Goal: Information Seeking & Learning: Check status

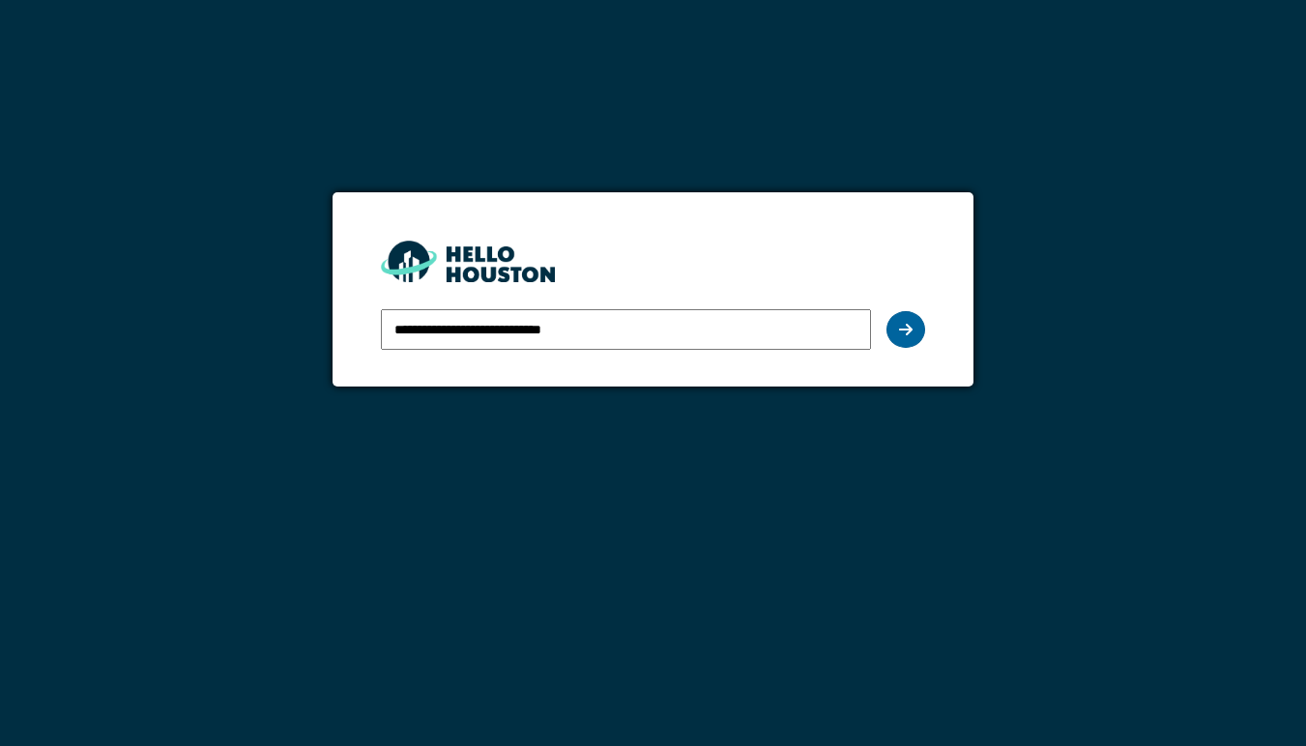
click at [909, 326] on icon at bounding box center [906, 329] width 14 height 15
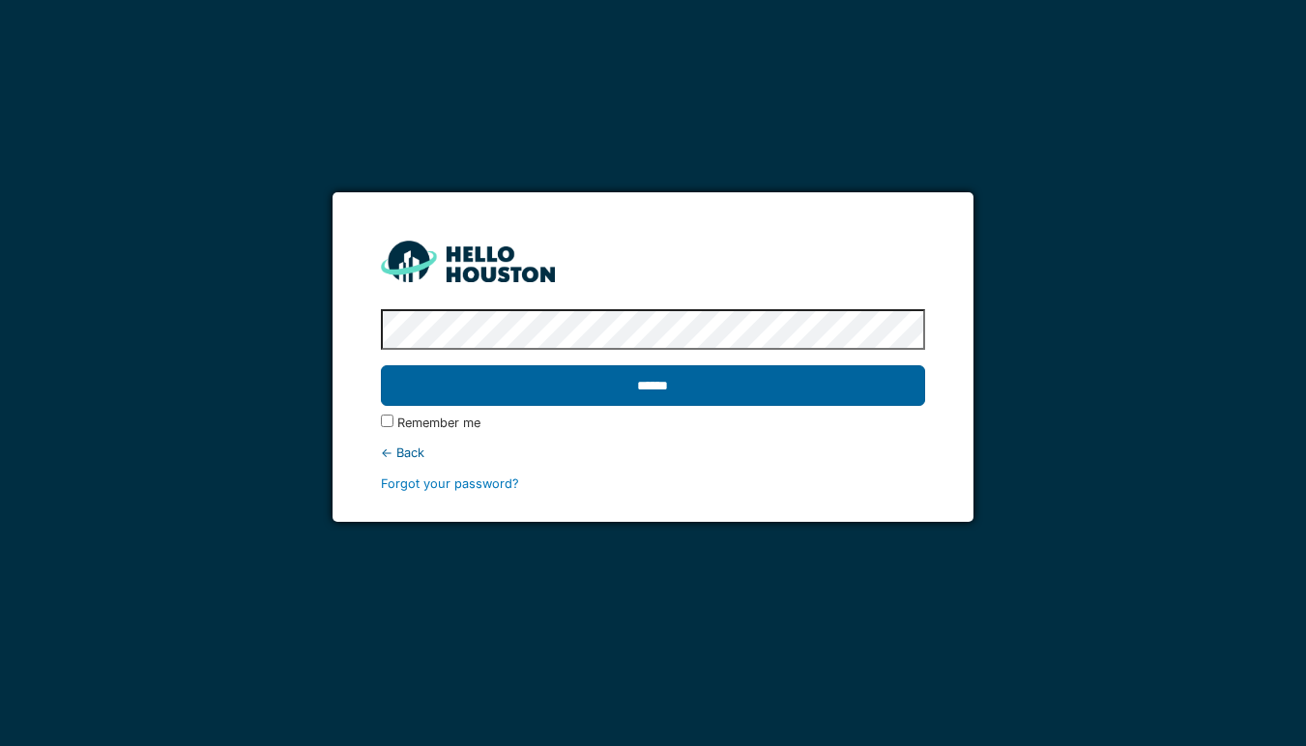
click at [692, 387] on input "******" at bounding box center [653, 385] width 544 height 41
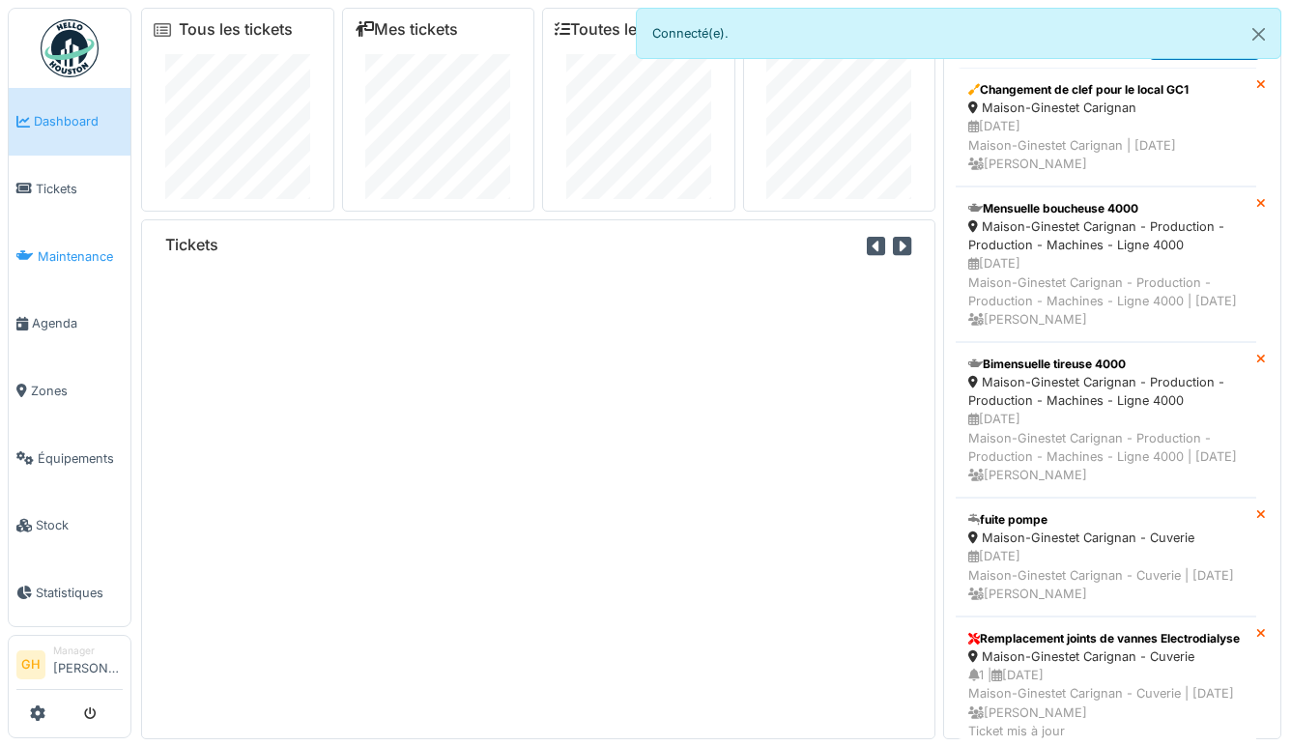
click at [59, 247] on span "Maintenance" at bounding box center [80, 256] width 85 height 18
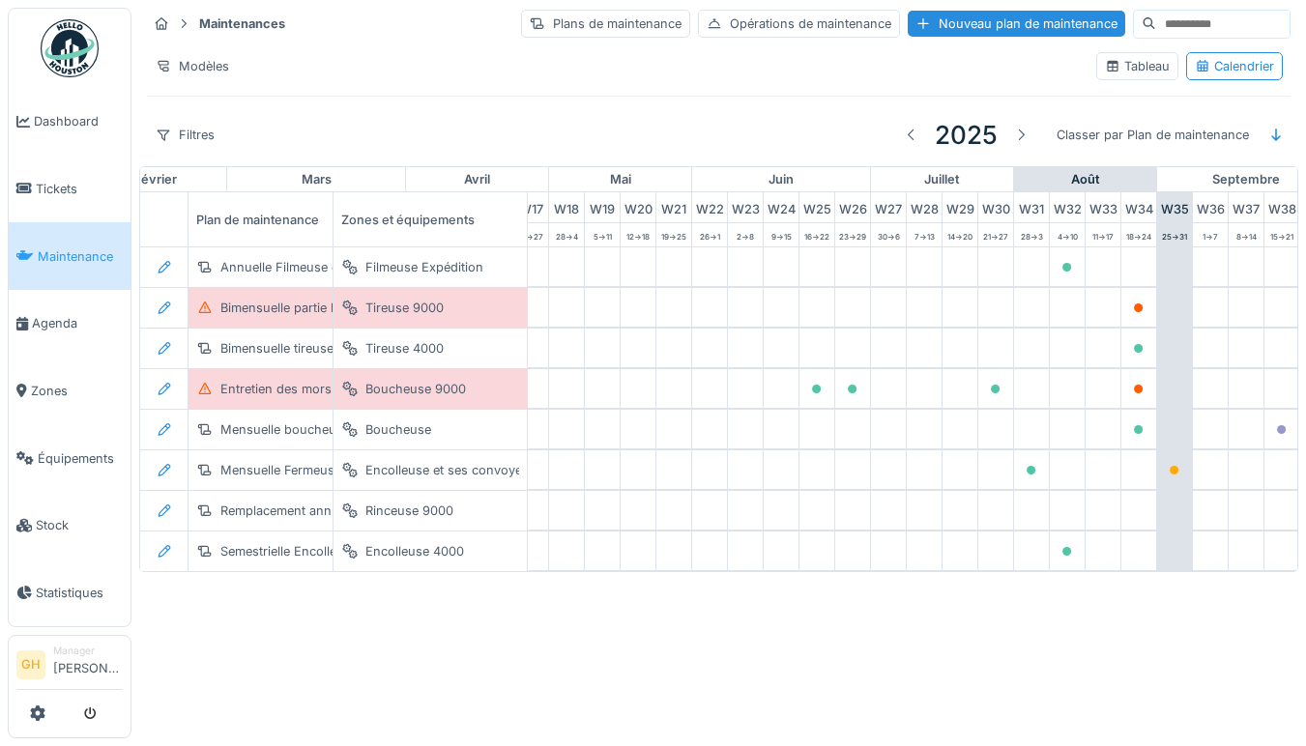
scroll to position [0, 1114]
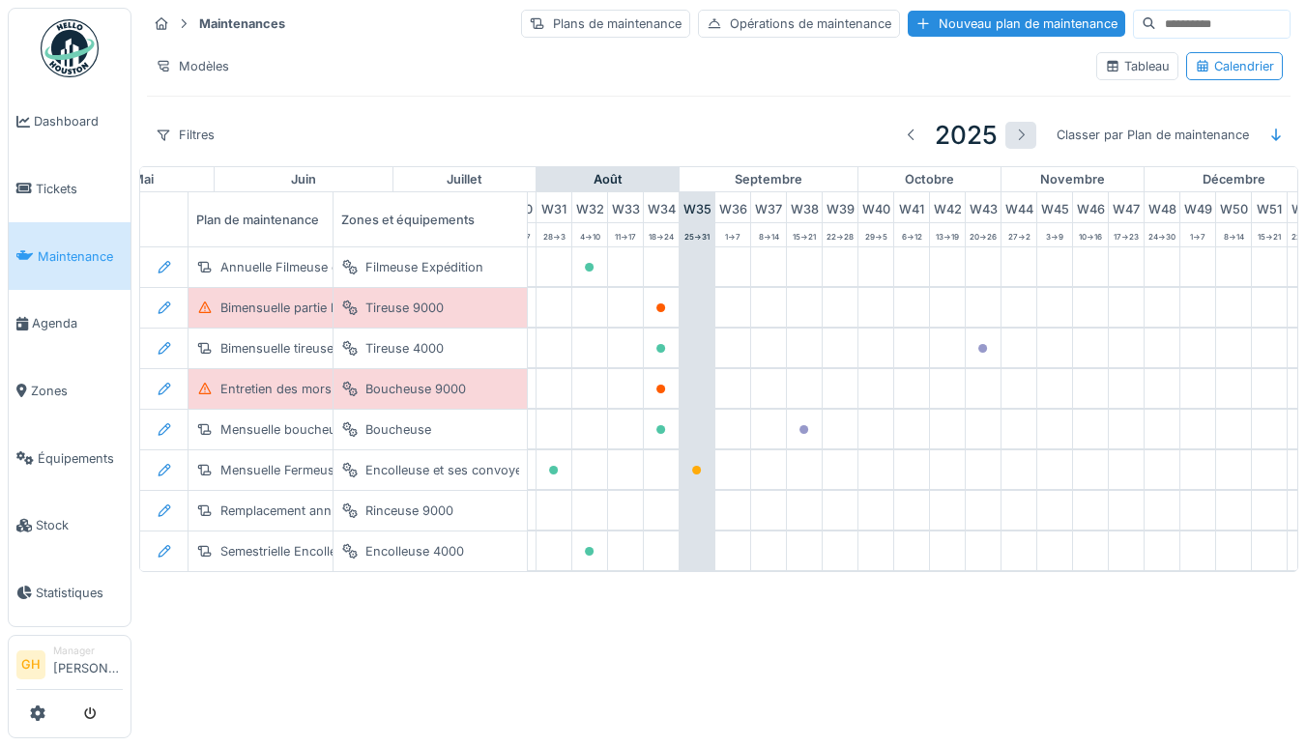
click at [1013, 129] on div at bounding box center [1020, 135] width 15 height 18
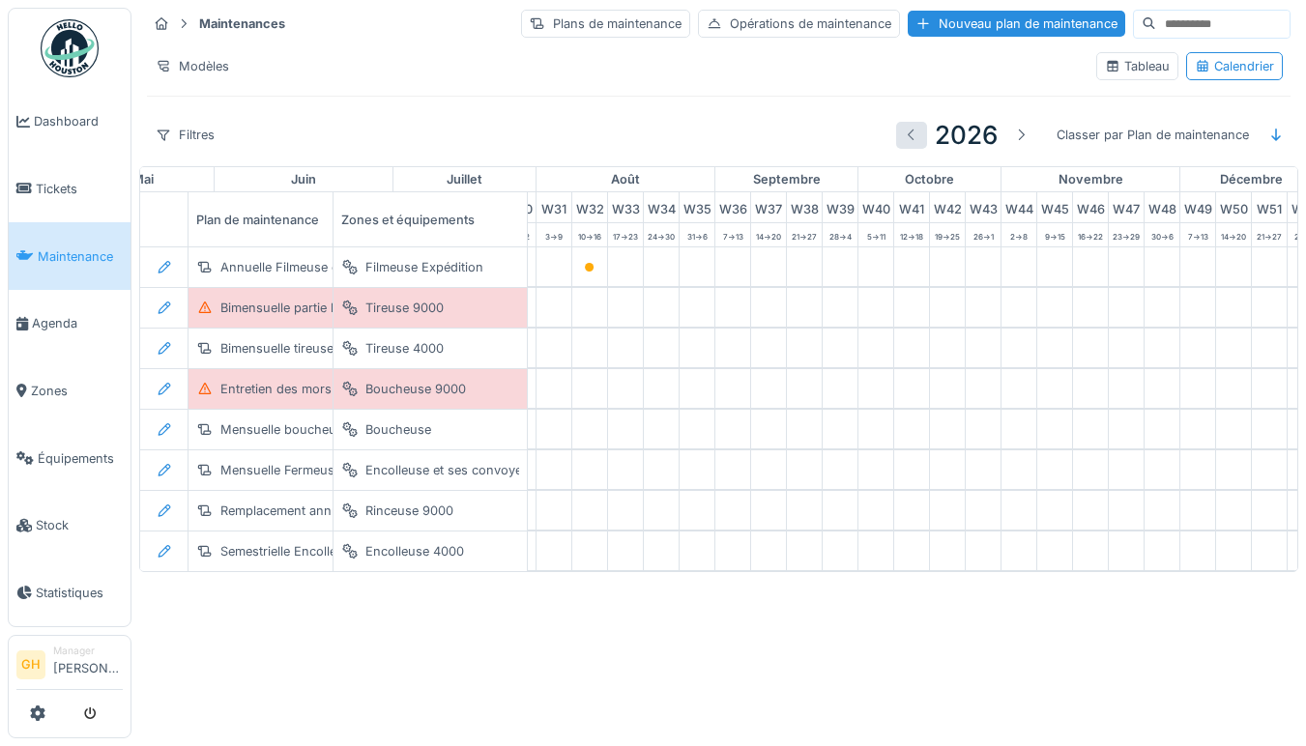
click at [904, 133] on div at bounding box center [911, 135] width 15 height 18
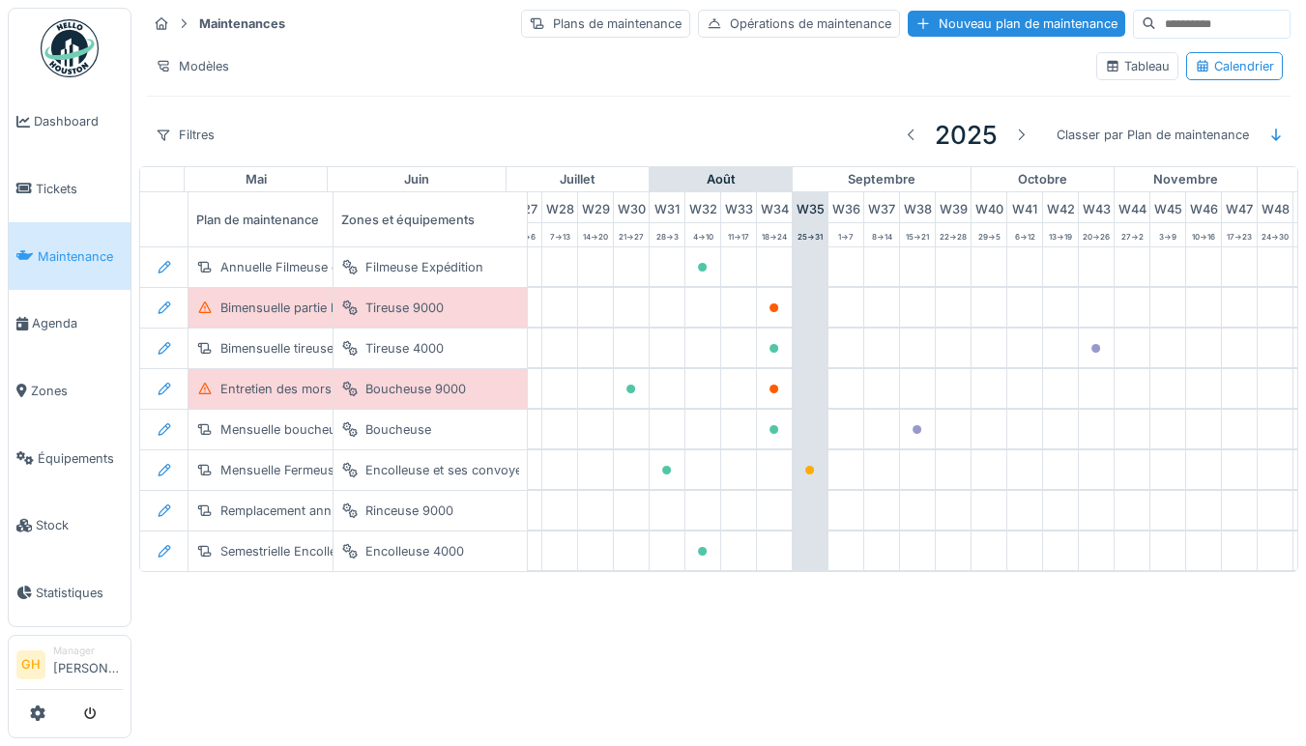
scroll to position [0, 997]
click at [81, 188] on span "Tickets" at bounding box center [79, 189] width 87 height 18
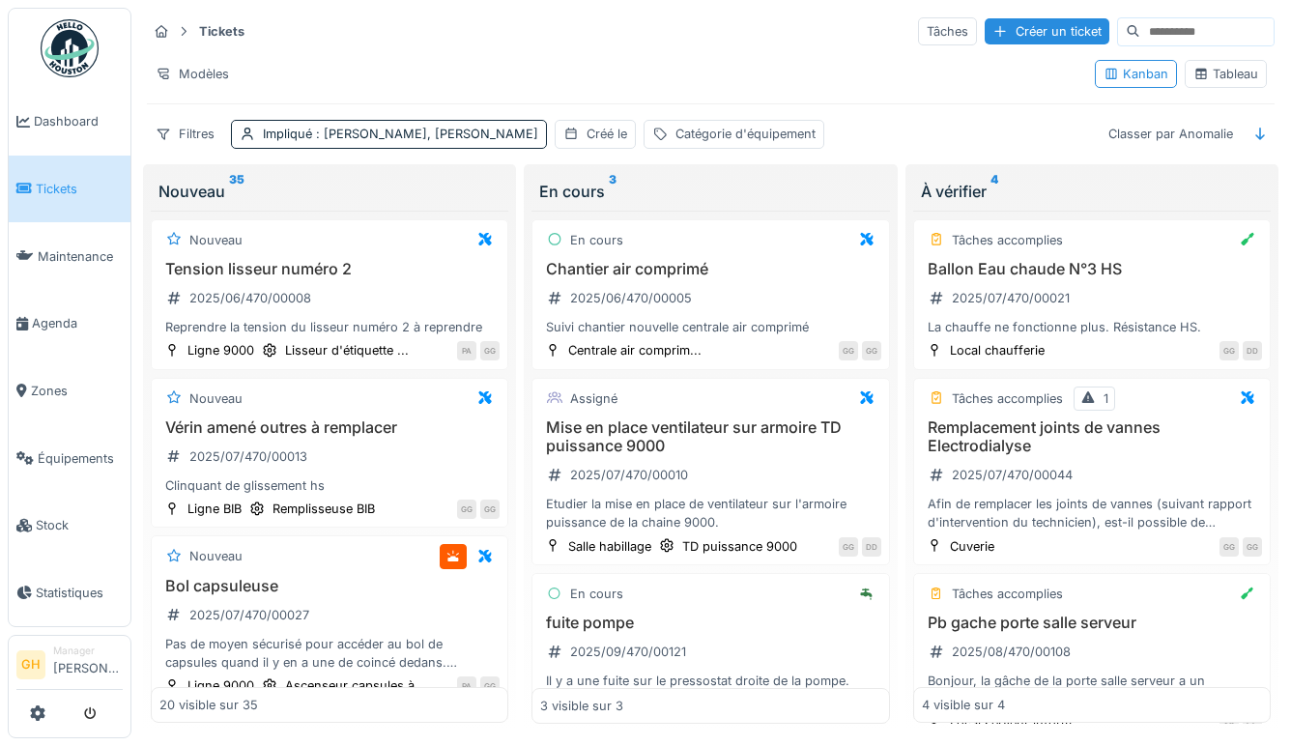
click at [1225, 74] on div "Tableau" at bounding box center [1226, 74] width 65 height 18
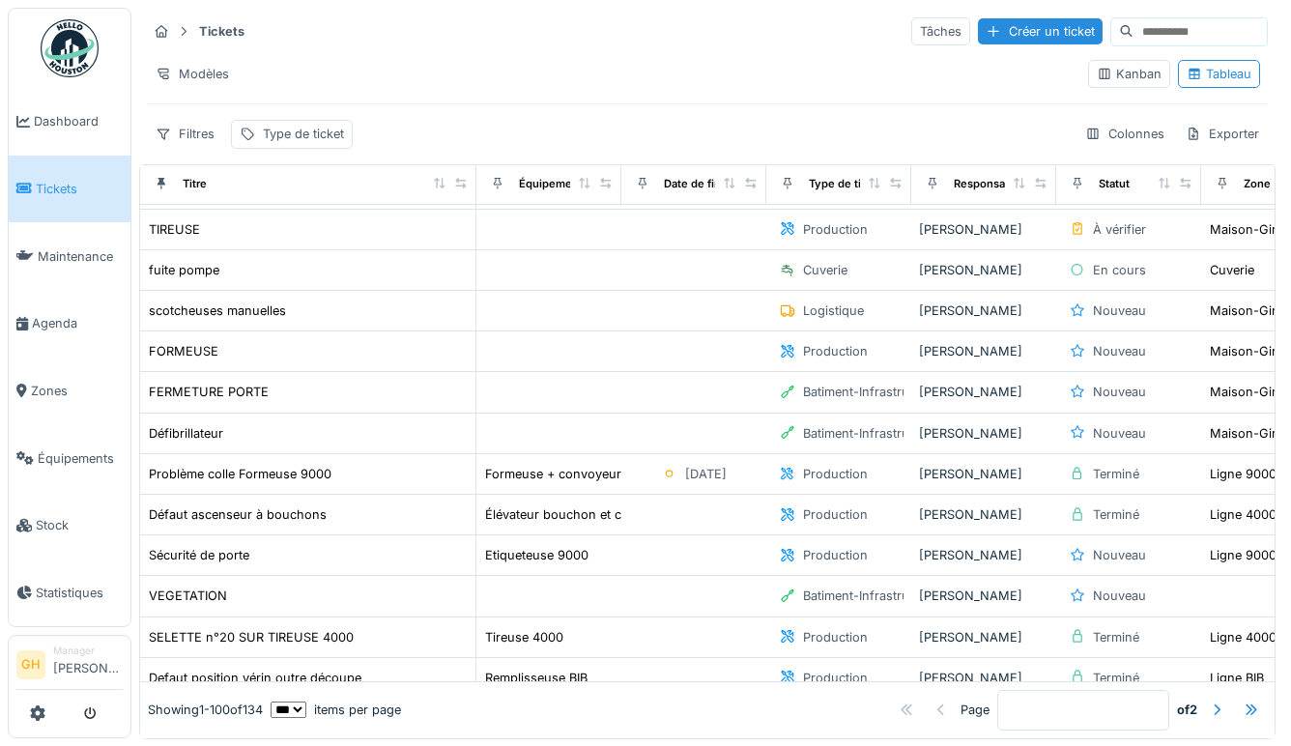
scroll to position [420, 0]
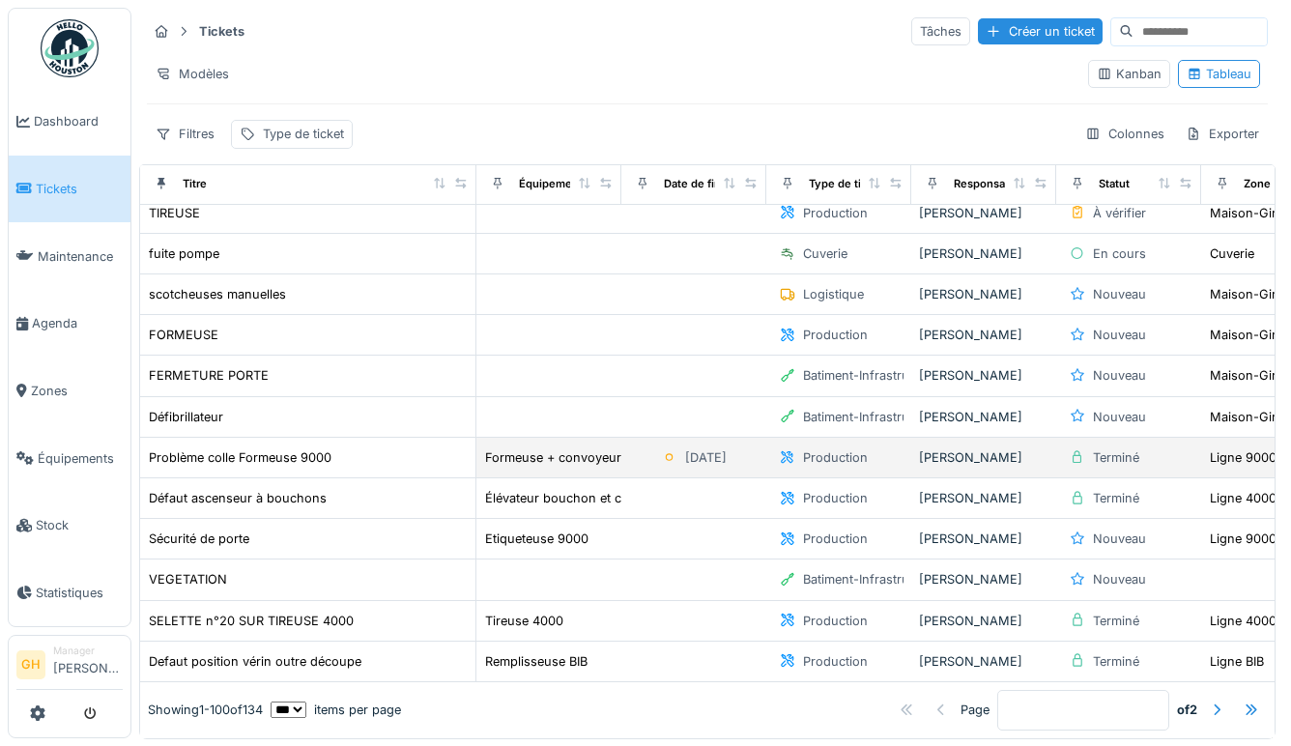
click at [904, 460] on td "Production" at bounding box center [838, 458] width 145 height 41
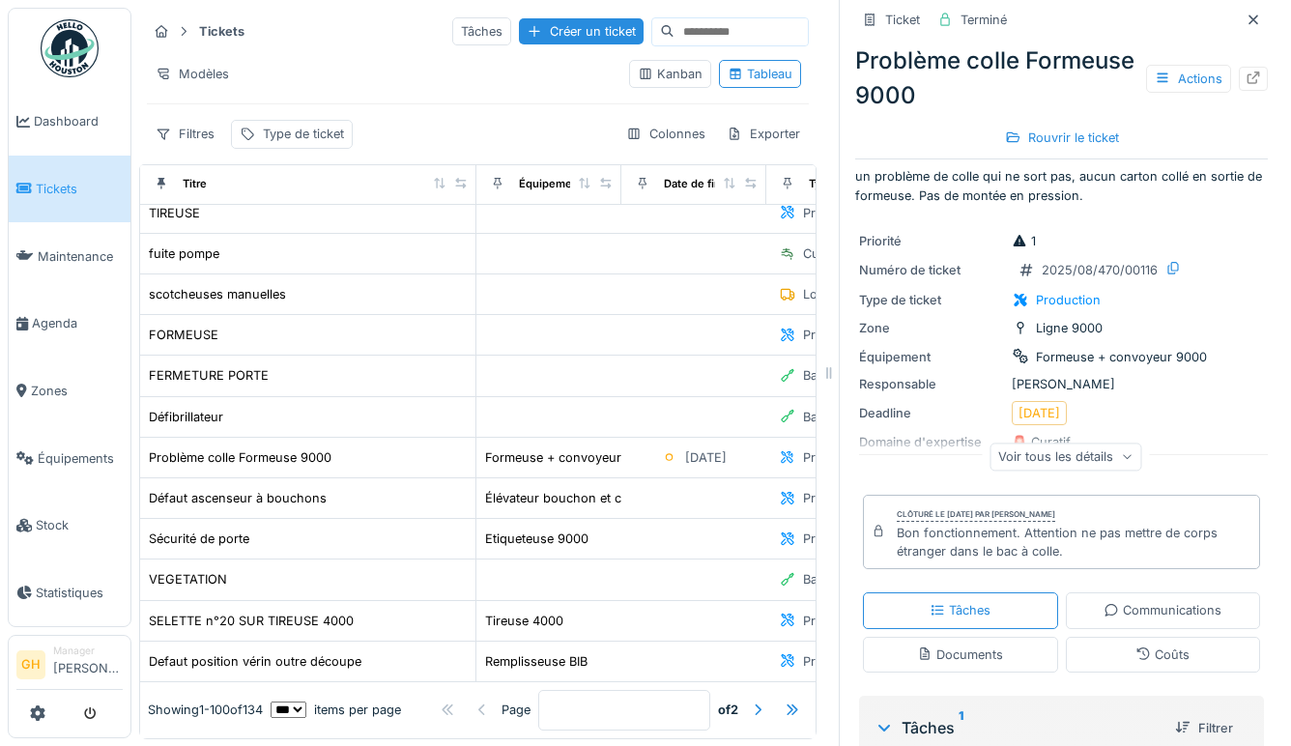
scroll to position [550, 0]
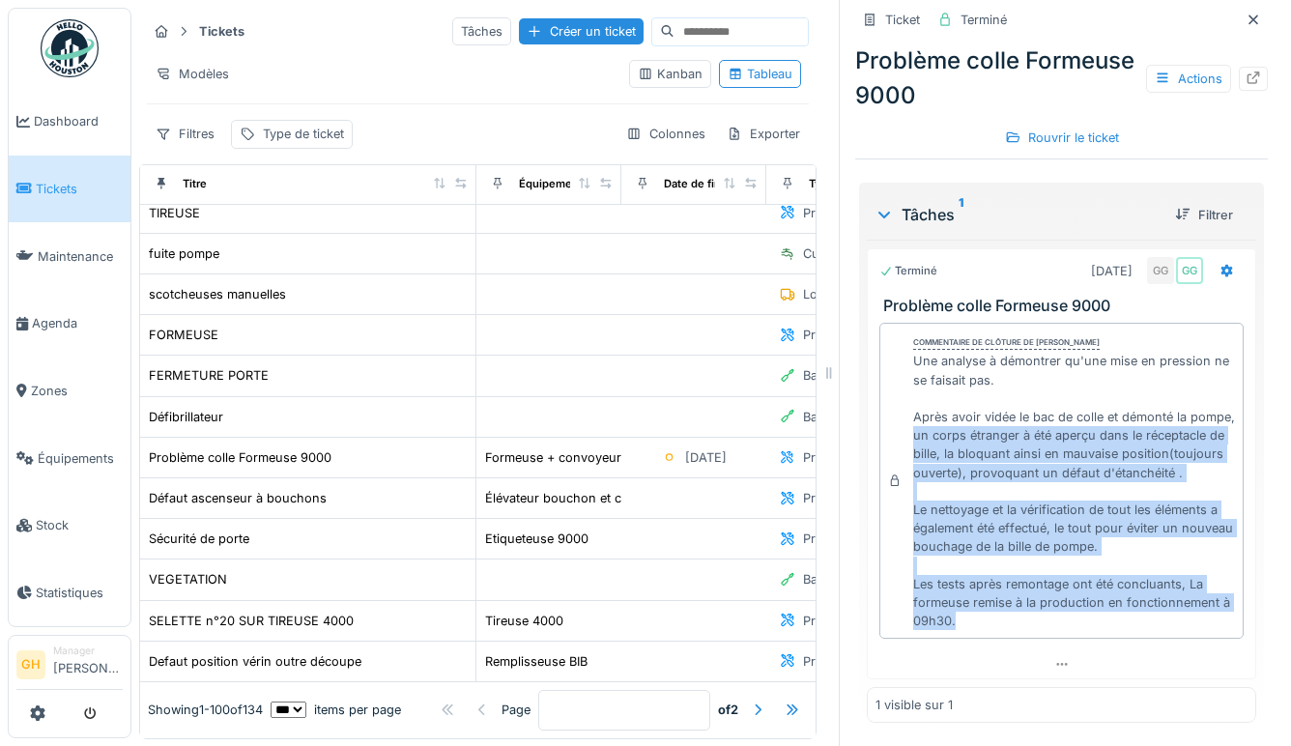
drag, startPoint x: 1033, startPoint y: 444, endPoint x: 1183, endPoint y: 620, distance: 231.1
click at [1183, 620] on div "Une analyse à démontrer qu'une mise en pression ne se faisait pas. Après avoir …" at bounding box center [1074, 491] width 322 height 278
click at [85, 517] on span "Stock" at bounding box center [79, 525] width 87 height 18
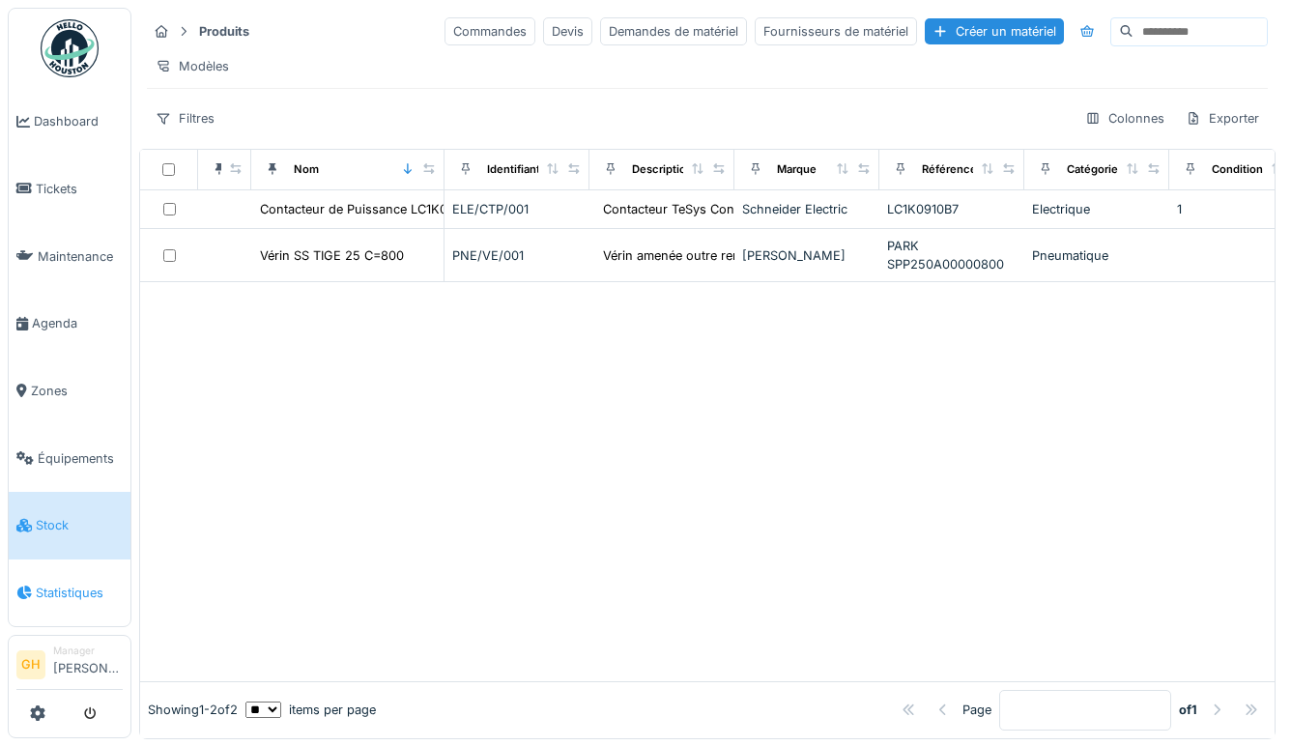
click at [70, 568] on body "Dashboard Tickets Maintenance Agenda Zones Équipements Stock Statistiques GH Ma…" at bounding box center [645, 373] width 1291 height 746
click at [69, 584] on span "Statistiques" at bounding box center [79, 593] width 87 height 18
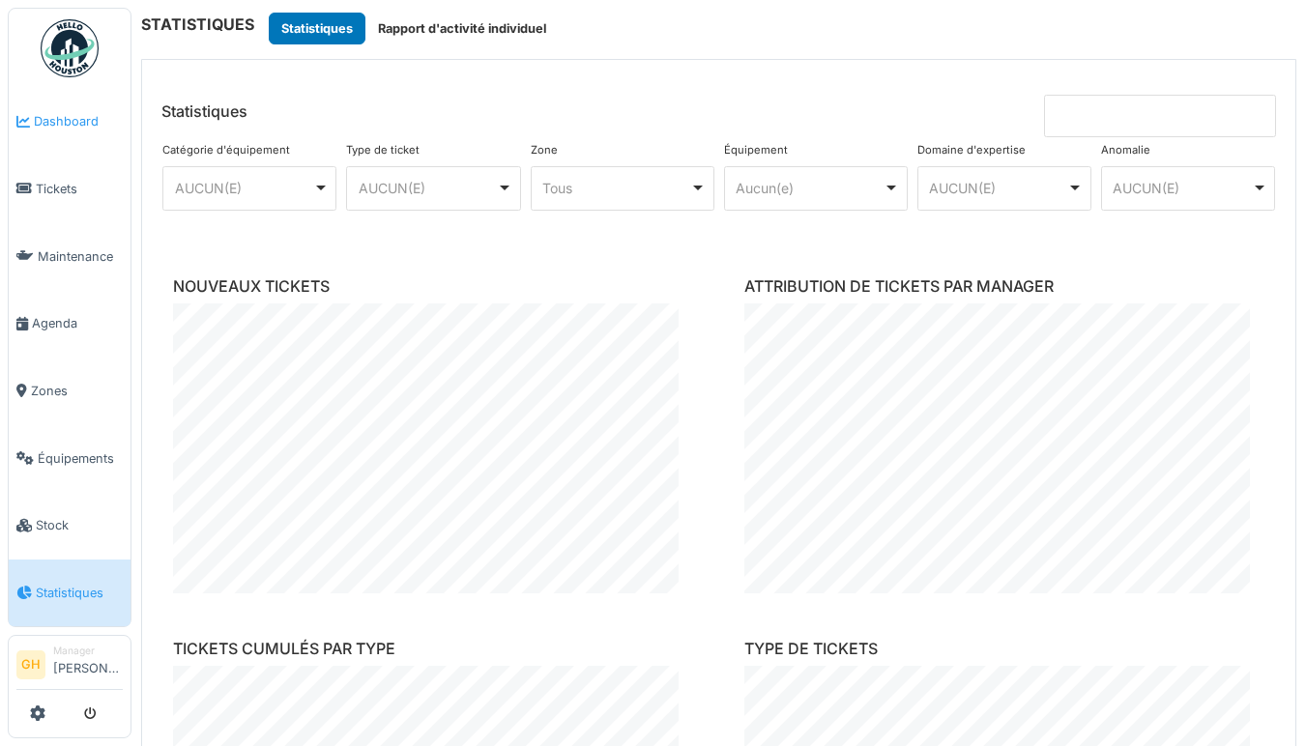
click at [43, 122] on span "Dashboard" at bounding box center [78, 121] width 89 height 18
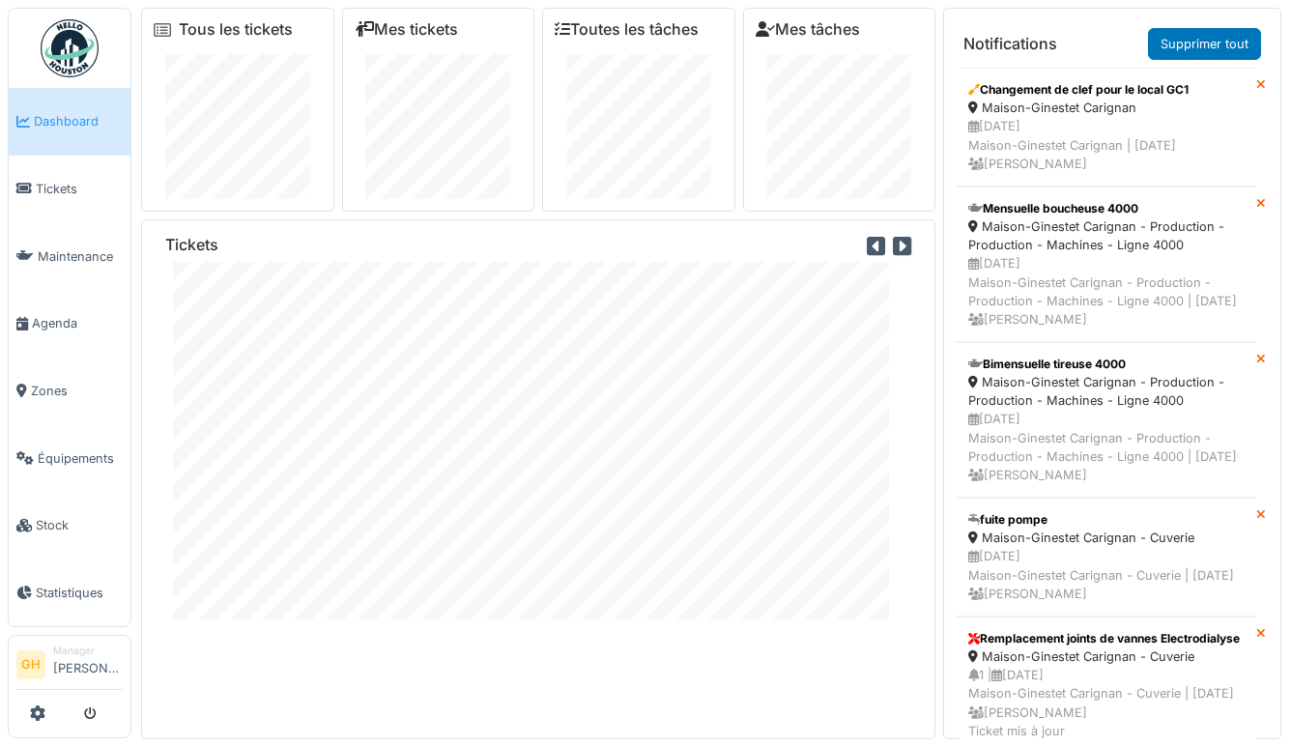
scroll to position [20, 0]
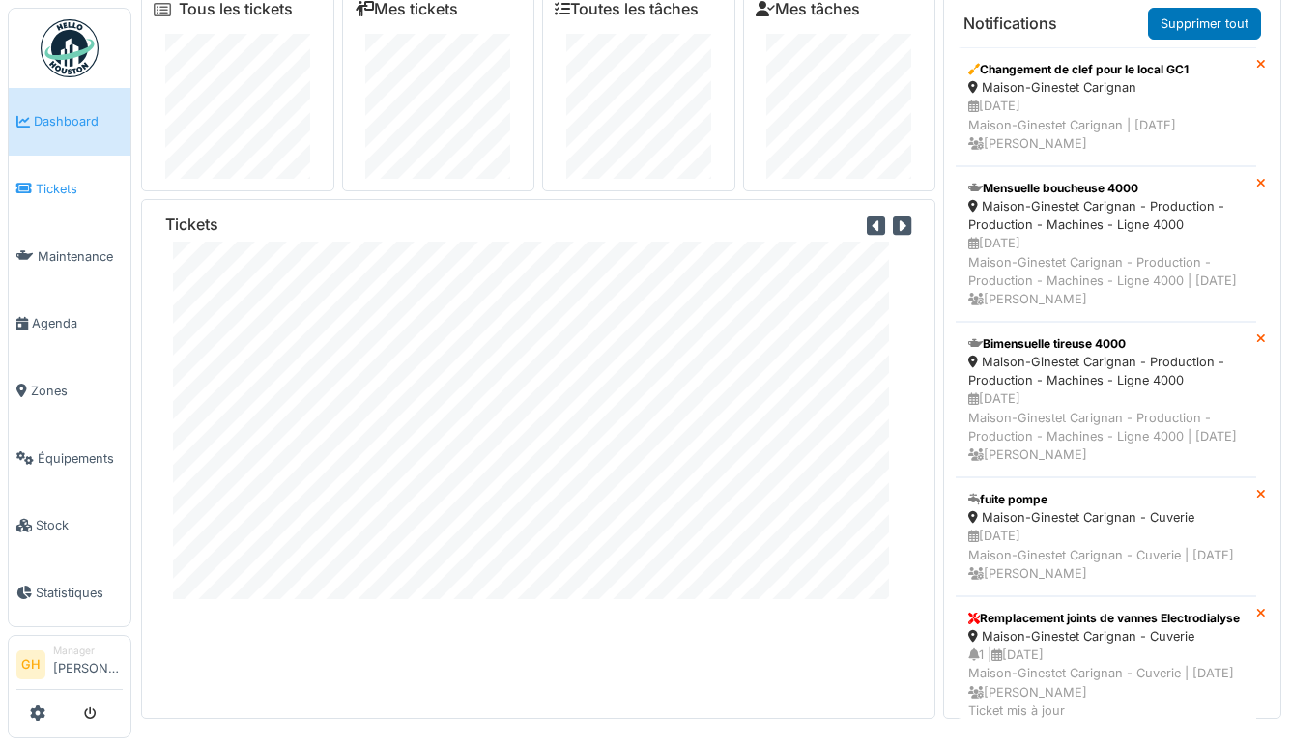
click at [94, 173] on link "Tickets" at bounding box center [70, 190] width 122 height 68
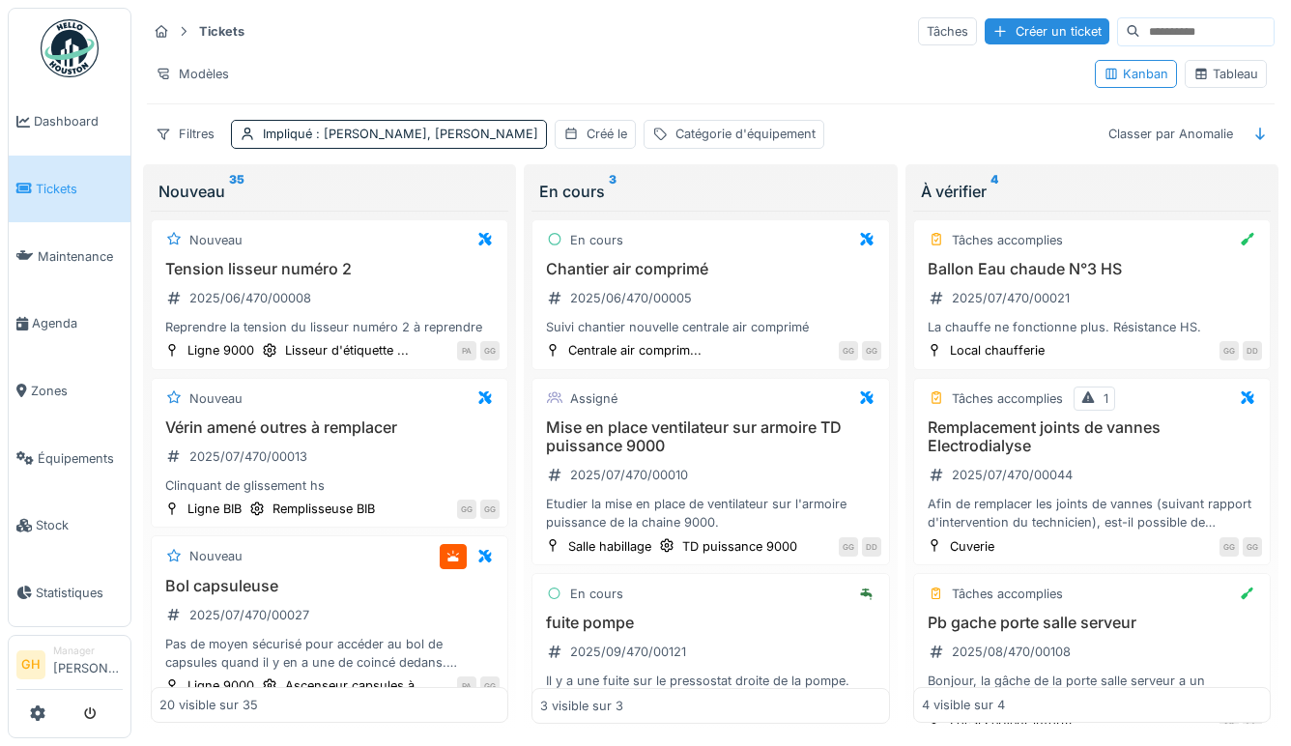
click at [1206, 77] on div "Tableau" at bounding box center [1226, 74] width 65 height 18
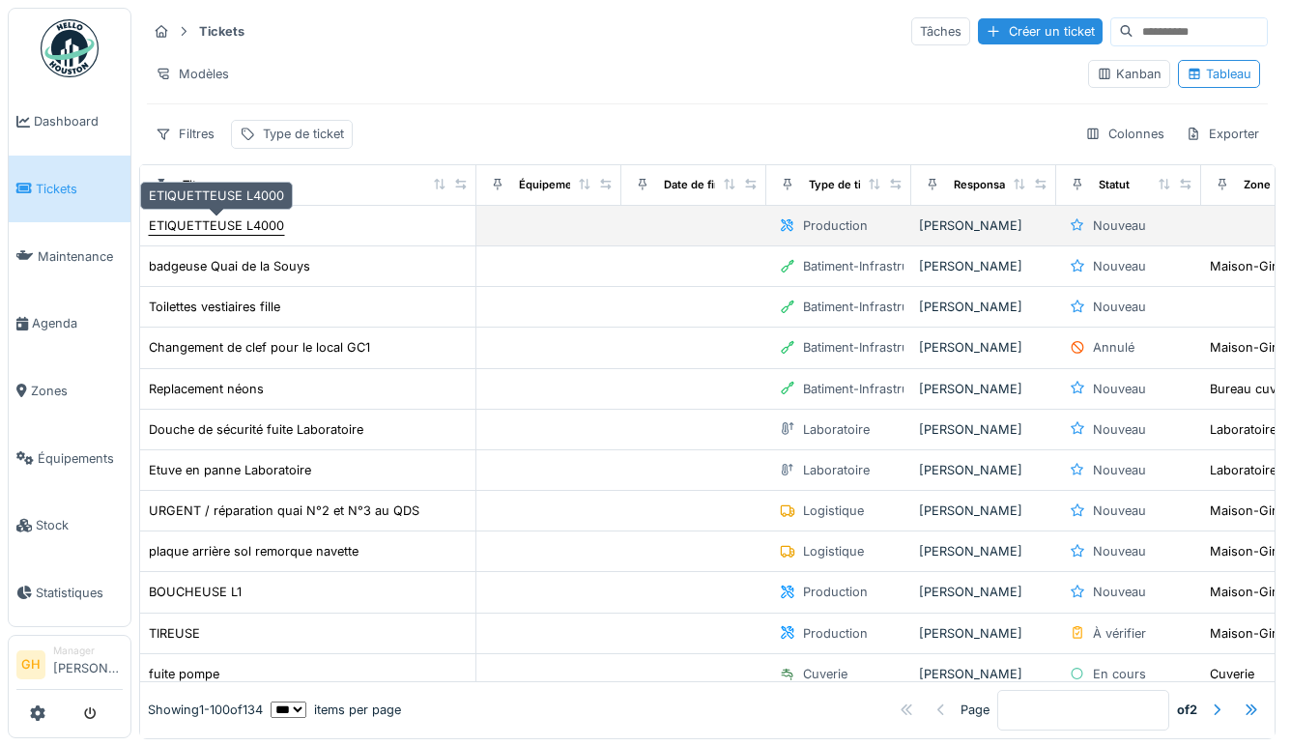
click at [263, 230] on div "ETIQUETTEUSE L4000" at bounding box center [216, 226] width 135 height 18
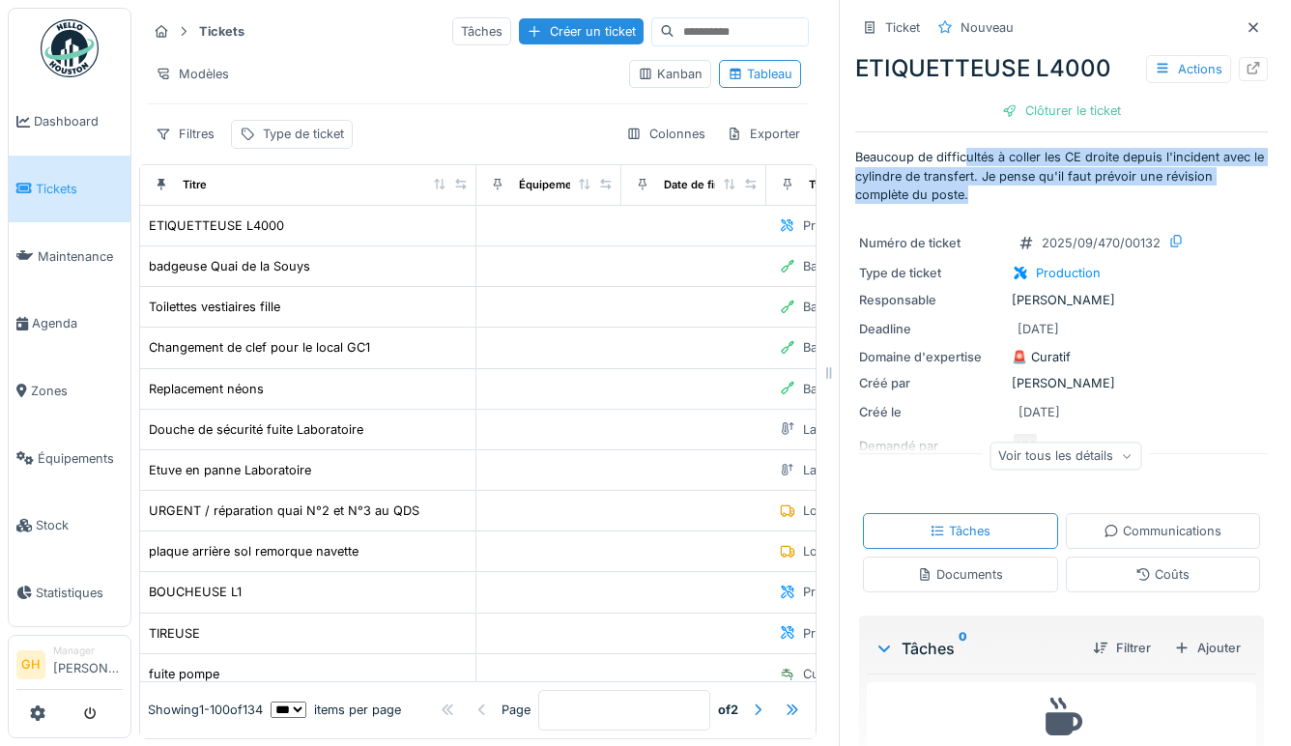
drag, startPoint x: 951, startPoint y: 159, endPoint x: 983, endPoint y: 192, distance: 45.8
click at [983, 192] on p "Beaucoup de difficultés à coller les CE droite depuis l'incident avec le cylind…" at bounding box center [1061, 176] width 413 height 56
click at [983, 195] on p "Beaucoup de difficultés à coller les CE droite depuis l'incident avec le cylind…" at bounding box center [1061, 176] width 413 height 56
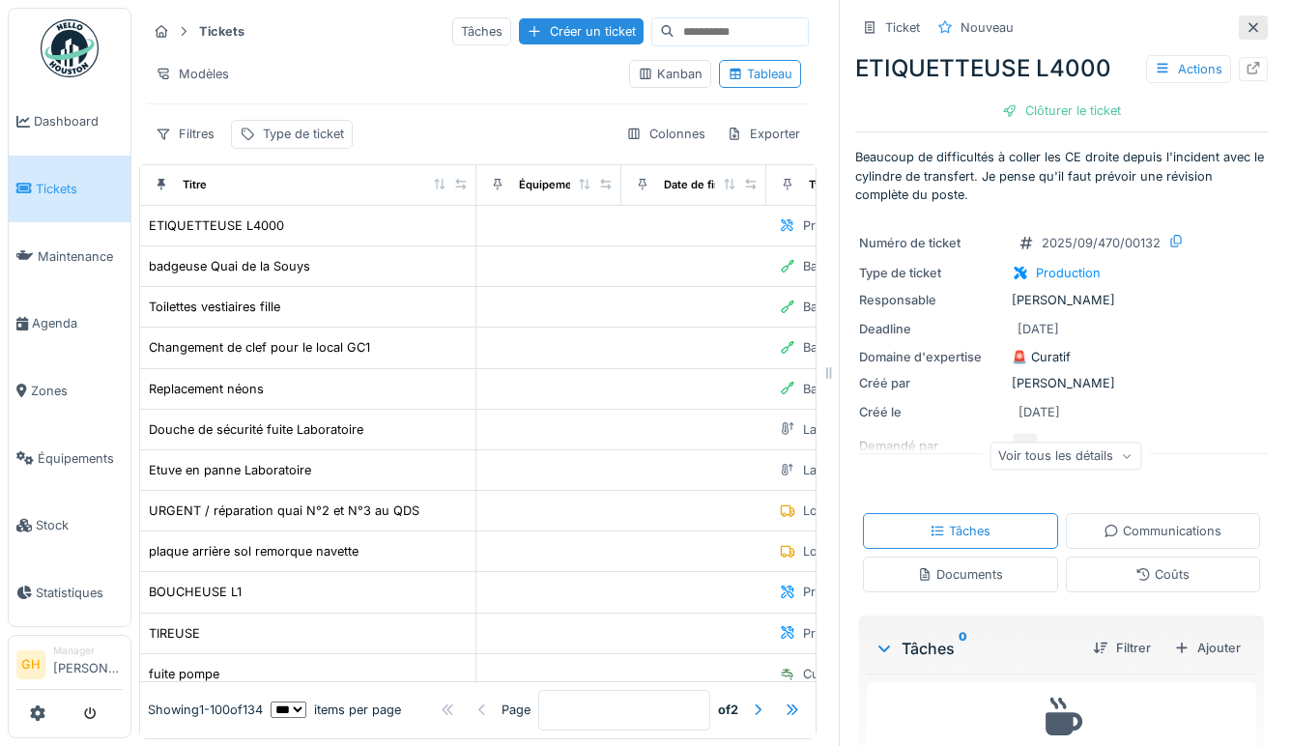
click at [1246, 21] on icon at bounding box center [1253, 27] width 15 height 13
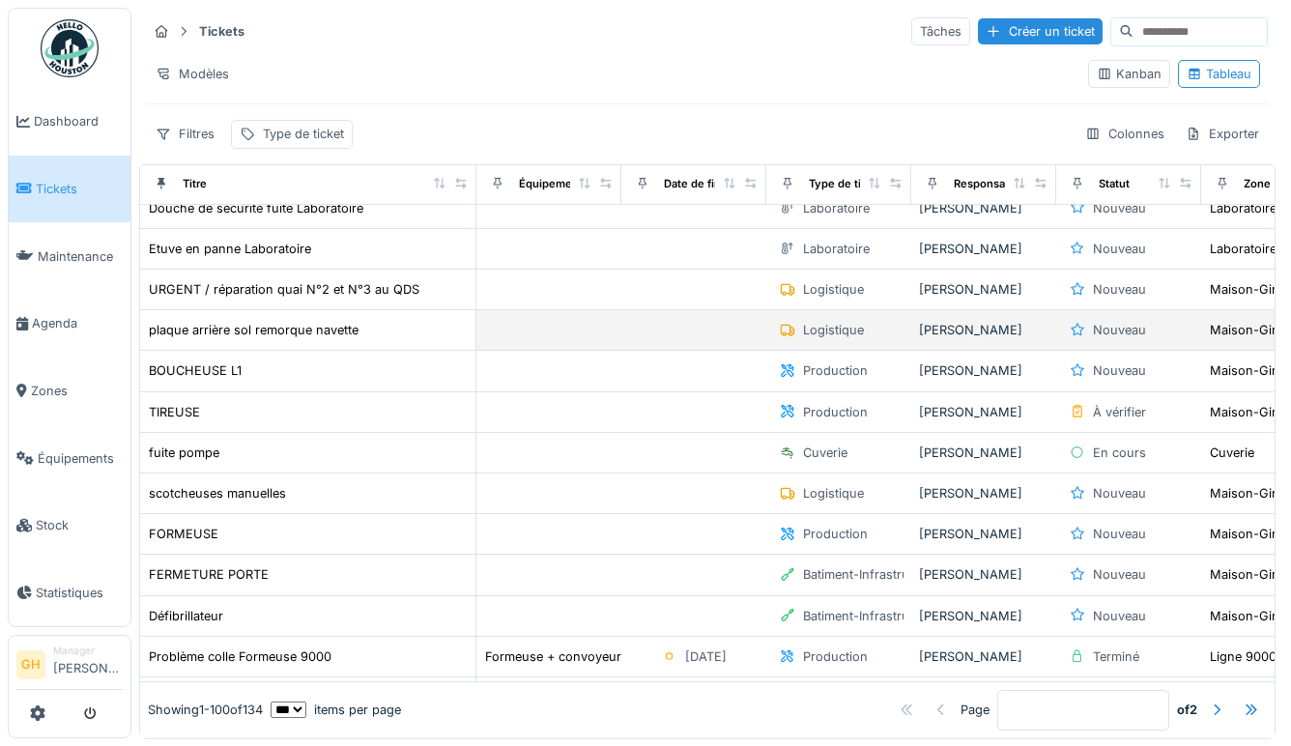
scroll to position [193, 0]
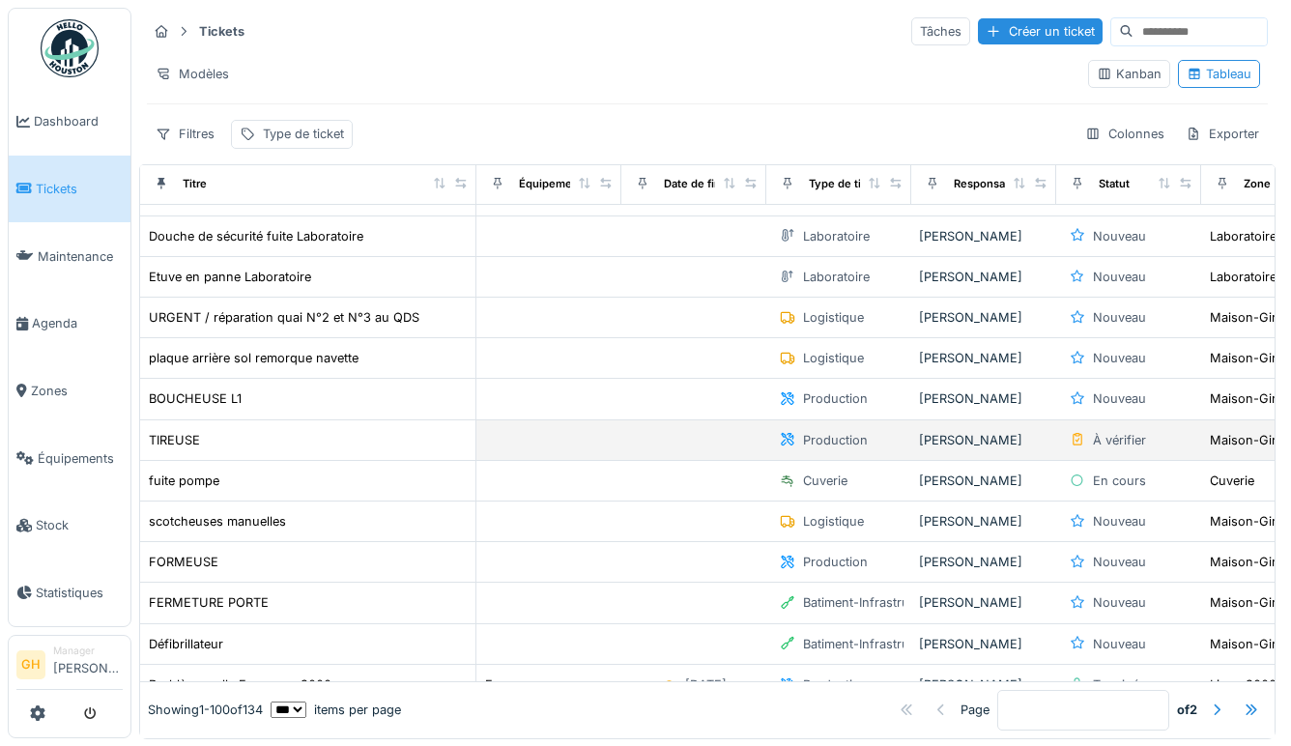
click at [230, 436] on div "TIREUSE" at bounding box center [308, 440] width 320 height 20
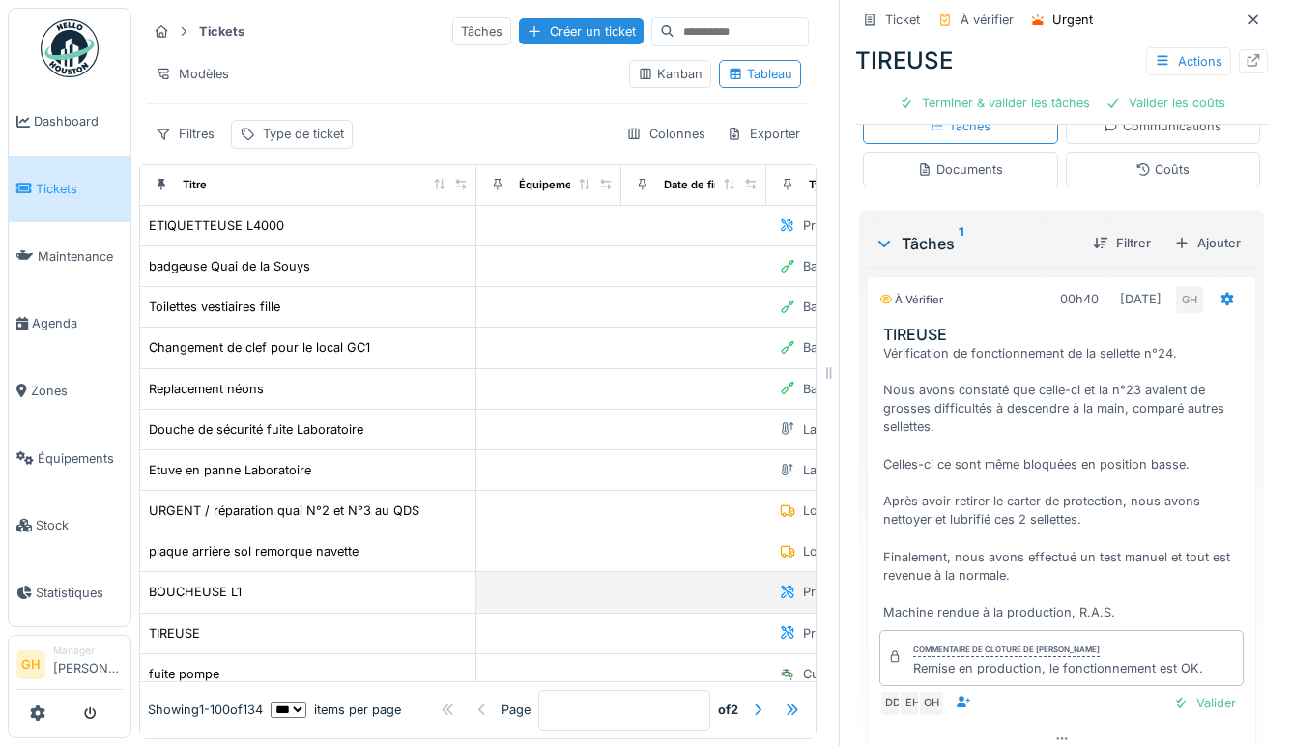
click at [260, 592] on div "BOUCHEUSE L1" at bounding box center [308, 592] width 320 height 20
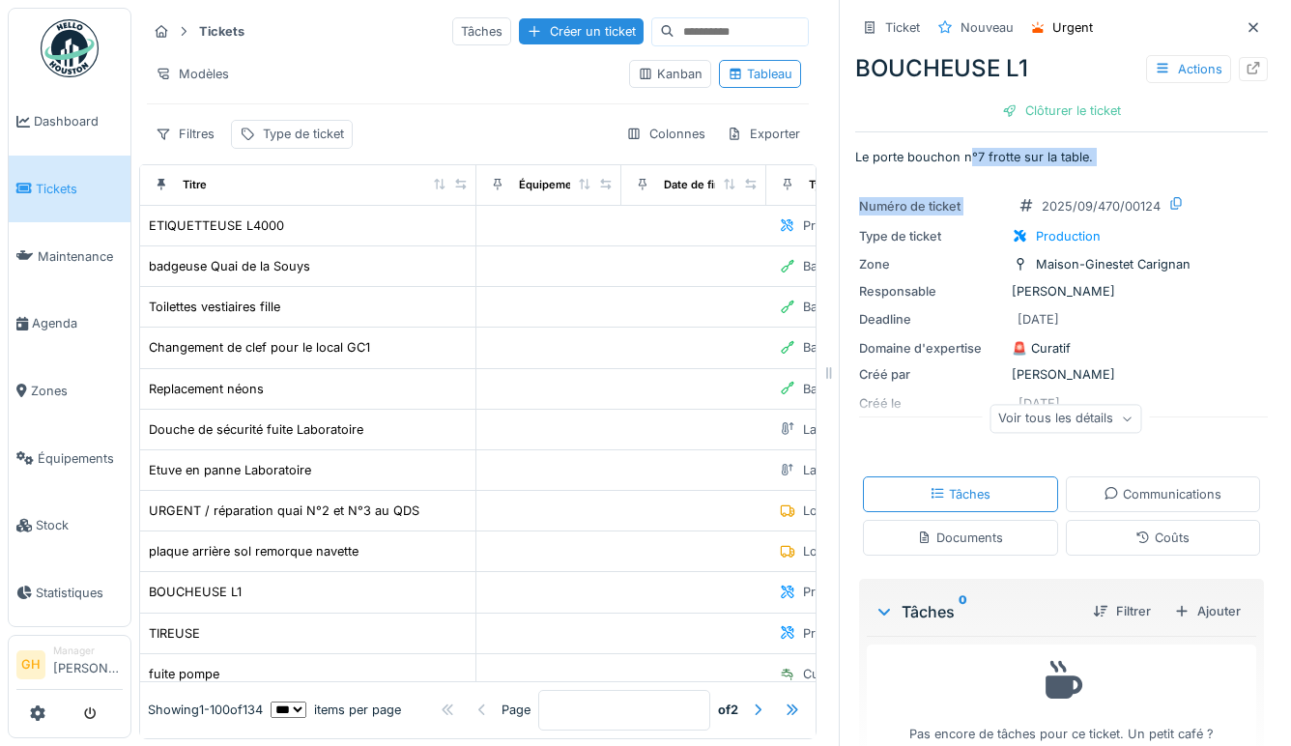
drag, startPoint x: 959, startPoint y: 160, endPoint x: 1068, endPoint y: 172, distance: 109.8
click at [1068, 172] on div "Ticket Nouveau Urgent BOUCHEUSE L1 Actions Clôturer le ticket Le porte bouchon …" at bounding box center [1061, 391] width 413 height 783
